Goal: Task Accomplishment & Management: Manage account settings

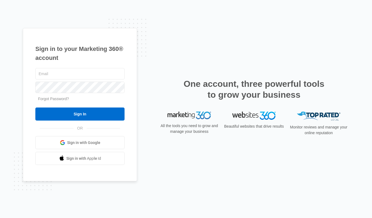
click at [81, 72] on input "text" at bounding box center [79, 73] width 89 height 11
click at [63, 75] on input "[PERSON_NAME][EMAIL_ADDRESS][DOMAIN_NAME]" at bounding box center [79, 73] width 89 height 11
drag, startPoint x: 63, startPoint y: 75, endPoint x: 96, endPoint y: 75, distance: 33.2
click at [96, 75] on input "[PERSON_NAME][EMAIL_ADDRESS][DOMAIN_NAME]" at bounding box center [79, 73] width 89 height 11
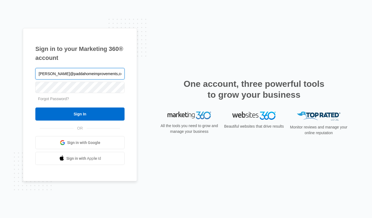
click at [97, 72] on input "jugraj@paddahomeimprovements,com" at bounding box center [79, 73] width 89 height 11
type input "[PERSON_NAME][EMAIL_ADDRESS][DOMAIN_NAME]"
click at [35, 107] on input "Sign In" at bounding box center [79, 113] width 89 height 13
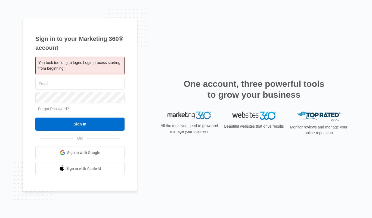
click at [75, 87] on input "text" at bounding box center [79, 83] width 89 height 11
click at [62, 84] on input "[PERSON_NAME][EMAIL_ADDRESS][DOMAIN_NAME]" at bounding box center [79, 83] width 89 height 11
drag, startPoint x: 62, startPoint y: 84, endPoint x: 83, endPoint y: 87, distance: 21.3
click at [83, 87] on input "[PERSON_NAME][EMAIL_ADDRESS][DOMAIN_NAME]" at bounding box center [79, 83] width 89 height 11
type input "[PERSON_NAME][EMAIL_ADDRESS][DOMAIN_NAME]"
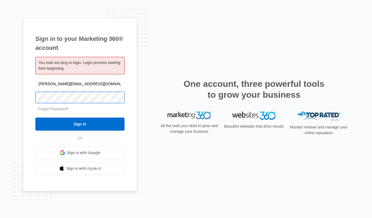
click at [35, 118] on input "Sign In" at bounding box center [79, 124] width 89 height 13
